Goal: Task Accomplishment & Management: Use online tool/utility

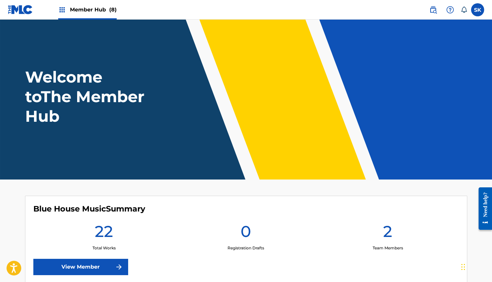
click at [93, 9] on span "Member Hub (8)" at bounding box center [93, 10] width 47 height 8
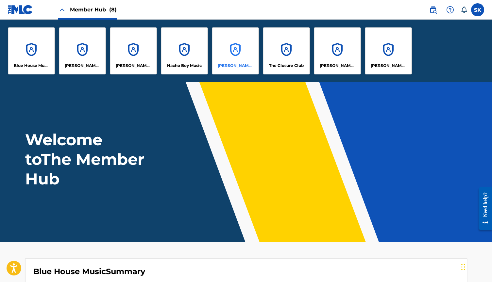
click at [231, 54] on div "[PERSON_NAME], ELSEWHERE" at bounding box center [235, 50] width 47 height 47
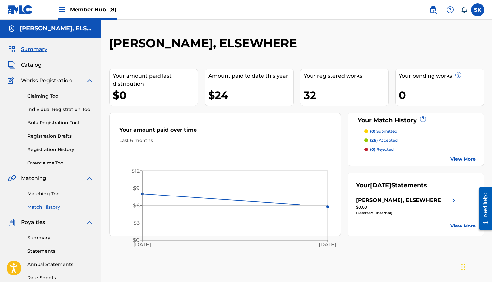
click at [49, 209] on link "Match History" at bounding box center [60, 207] width 66 height 7
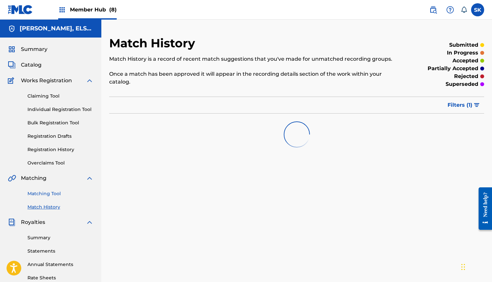
click at [50, 192] on link "Matching Tool" at bounding box center [60, 193] width 66 height 7
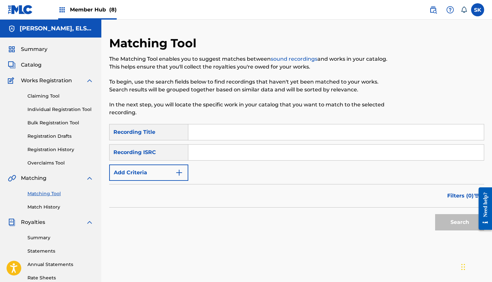
click at [218, 155] on input "Search Form" at bounding box center [335, 153] width 295 height 16
paste input "QZFZ22245332"
click at [444, 219] on button "Search" at bounding box center [459, 222] width 49 height 16
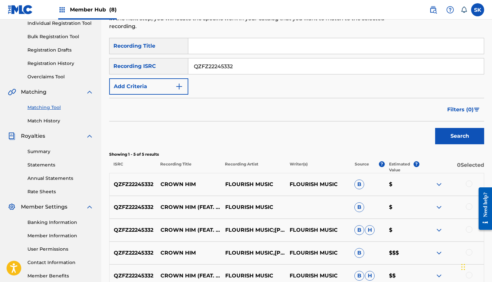
scroll to position [84, 0]
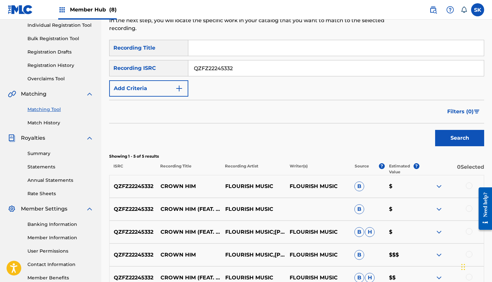
click at [202, 72] on input "QZFZ22245332" at bounding box center [335, 68] width 295 height 16
paste input "3"
click at [459, 138] on button "Search" at bounding box center [459, 138] width 49 height 16
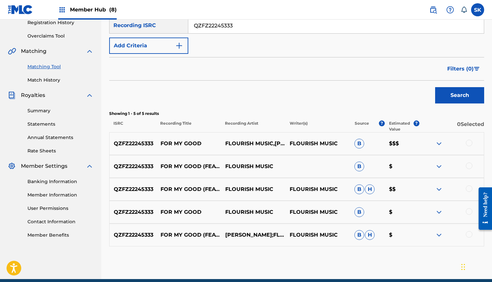
scroll to position [115, 0]
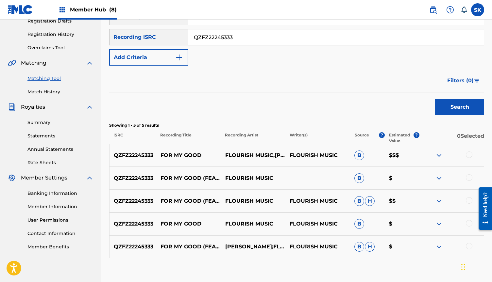
click at [222, 40] on input "QZFZ22245333" at bounding box center [335, 37] width 295 height 16
paste input "4"
click at [460, 109] on button "Search" at bounding box center [459, 107] width 49 height 16
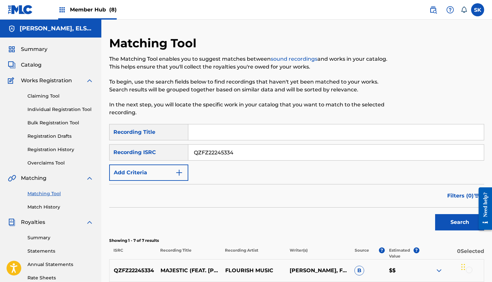
scroll to position [0, 0]
click at [224, 151] on input "QZFZ22245334" at bounding box center [335, 153] width 295 height 16
paste input "HN31983153"
type input "QZHN31983153"
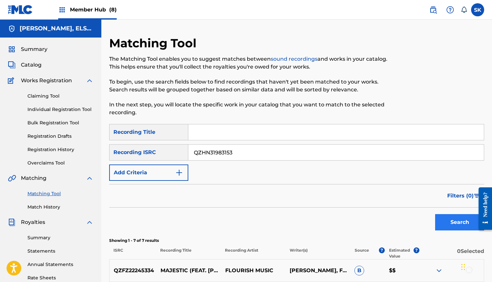
click at [449, 219] on button "Search" at bounding box center [459, 222] width 49 height 16
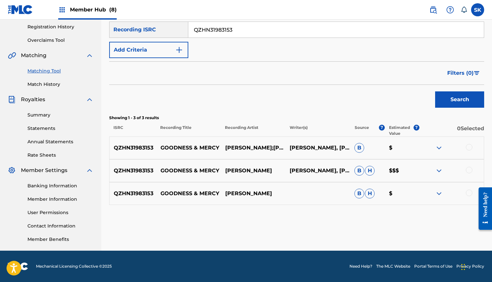
scroll to position [123, 0]
click at [101, 11] on span "Member Hub (8)" at bounding box center [93, 10] width 47 height 8
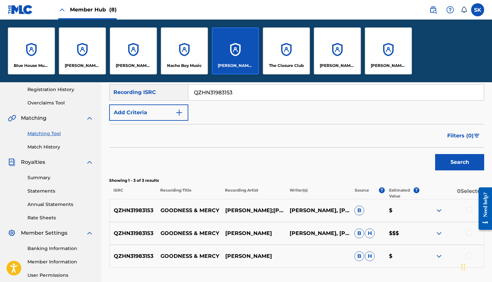
click at [101, 10] on span "Member Hub (8)" at bounding box center [93, 10] width 47 height 8
